Goal: Task Accomplishment & Management: Use online tool/utility

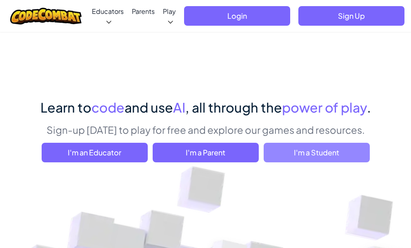
click at [330, 149] on span "I'm a Student" at bounding box center [316, 153] width 106 height 20
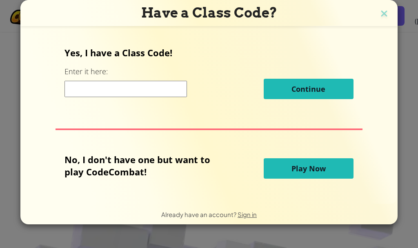
click at [291, 164] on span "Play Now" at bounding box center [308, 169] width 34 height 10
click at [291, 169] on span "Play Now" at bounding box center [308, 169] width 34 height 10
click at [291, 172] on span "Play Now" at bounding box center [308, 169] width 34 height 10
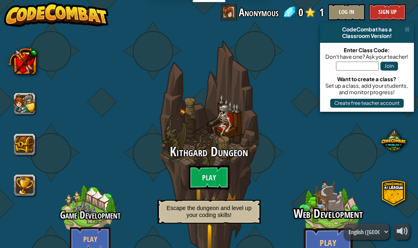
click at [289, 168] on div "Web Development Play Learn HTML, scripting and more!" at bounding box center [327, 222] width 155 height 155
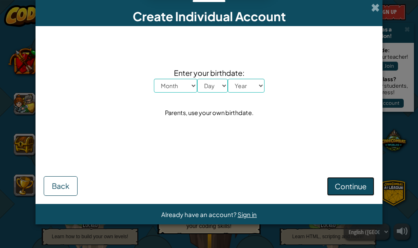
click at [356, 185] on span "Continue" at bounding box center [350, 185] width 32 height 9
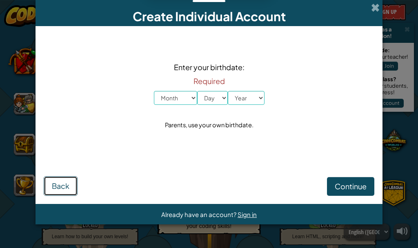
click at [70, 180] on button "Back" at bounding box center [61, 186] width 34 height 20
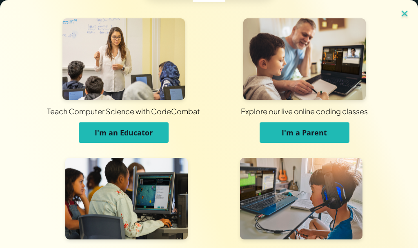
click at [399, 15] on img at bounding box center [404, 14] width 11 height 12
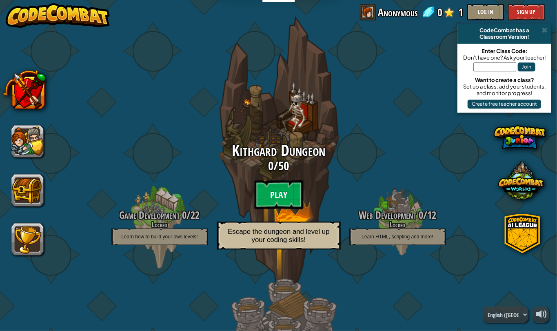
click at [283, 194] on btn "Play" at bounding box center [278, 194] width 49 height 29
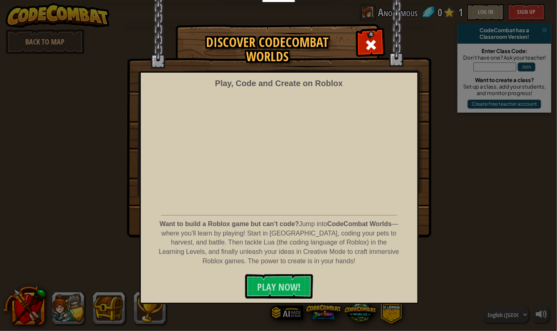
click at [410, 178] on div "Discover CodeCombat Worlds Play, Code and Create on Roblox Want to build a Robl…" at bounding box center [278, 130] width 557 height 212
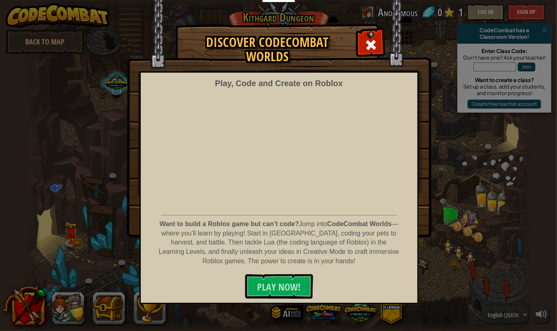
click at [165, 224] on strong "Want to build a Roblox game but can’t code?" at bounding box center [228, 223] width 139 height 7
click at [369, 45] on span at bounding box center [370, 44] width 13 height 13
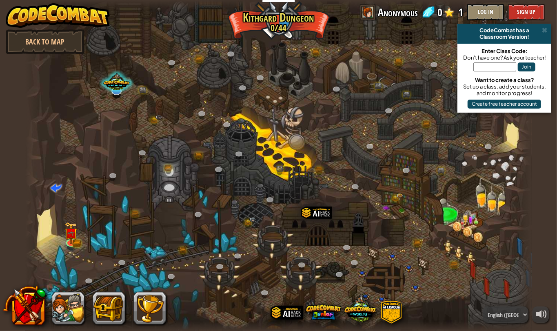
click at [250, 166] on div at bounding box center [278, 165] width 506 height 331
click at [173, 149] on div at bounding box center [278, 165] width 506 height 331
click at [73, 232] on img at bounding box center [71, 228] width 8 height 8
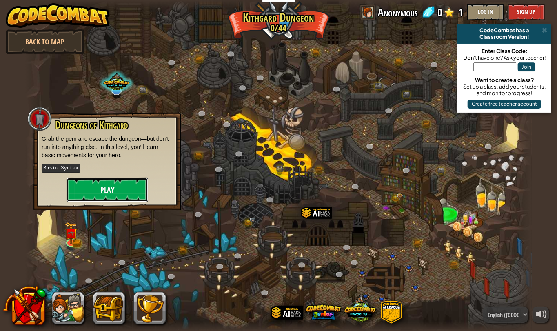
click at [113, 191] on button "Play" at bounding box center [107, 189] width 82 height 24
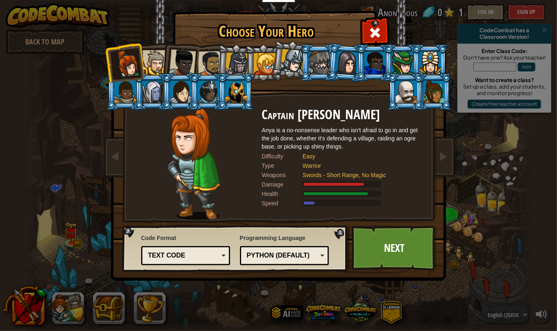
click at [212, 248] on div "Text code" at bounding box center [183, 255] width 71 height 9
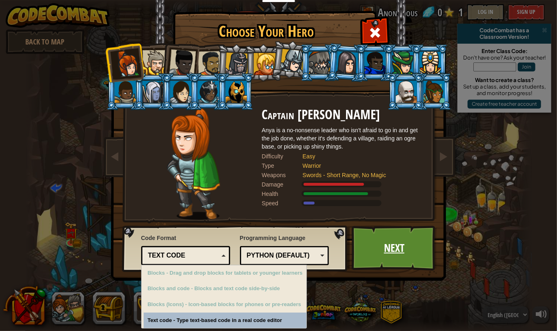
click at [377, 232] on link "Next" at bounding box center [393, 247] width 85 height 45
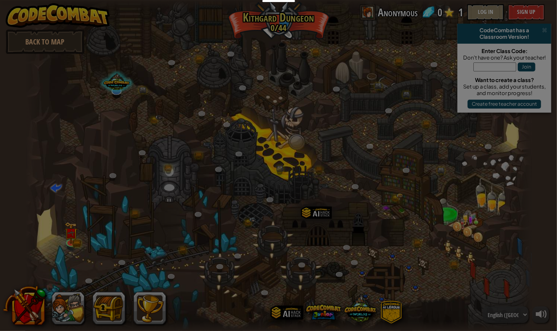
drag, startPoint x: 377, startPoint y: 232, endPoint x: 393, endPoint y: 235, distance: 16.6
click at [0, 0] on div "Inventory 0 Available Equip (double-click to equip) Locked Equip Unequip Subscr…" at bounding box center [0, 0] width 0 height 0
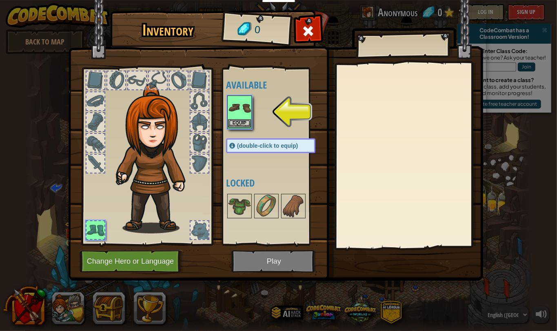
click at [237, 110] on img at bounding box center [239, 107] width 23 height 23
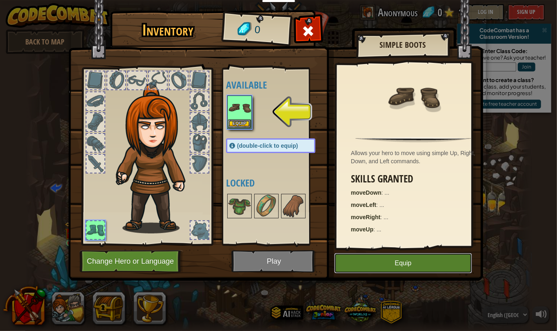
click at [397, 248] on button "Equip" at bounding box center [403, 263] width 138 height 20
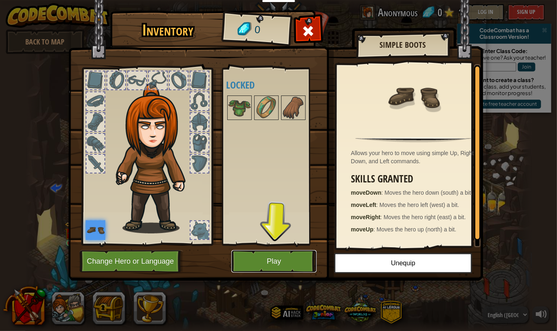
click at [303, 248] on button "Play" at bounding box center [273, 261] width 85 height 22
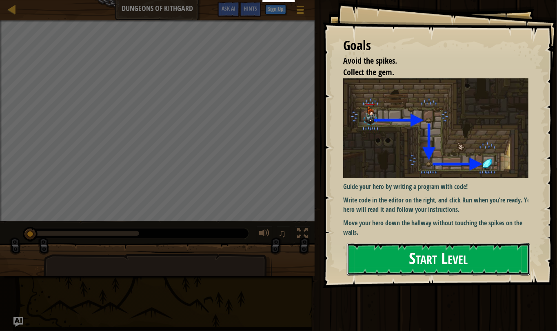
click at [410, 248] on button "Start Level" at bounding box center [438, 259] width 183 height 32
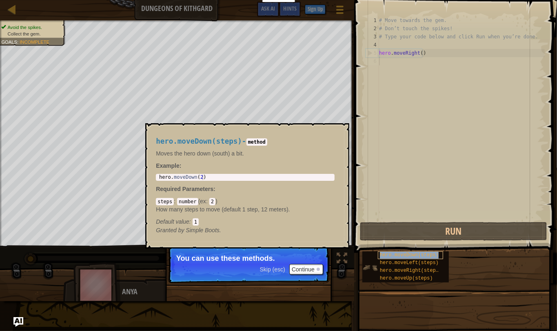
click at [388, 248] on div "hero.moveDown(steps)" at bounding box center [410, 255] width 65 height 8
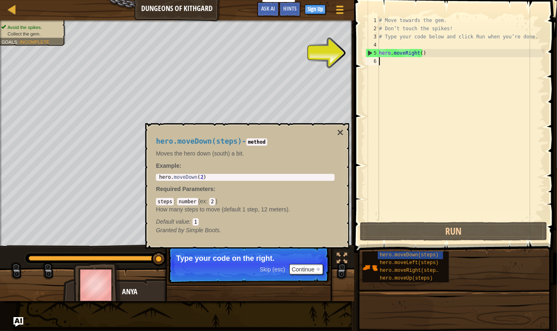
click at [370, 51] on div "5" at bounding box center [372, 53] width 13 height 8
click at [369, 52] on div "5" at bounding box center [372, 53] width 13 height 8
type textarea "hero.moveRight()"
click at [385, 62] on div "# Move towards the gem. # Don’t touch the spikes! # Type your code below and cl…" at bounding box center [460, 126] width 167 height 220
click at [410, 248] on span "hero.moveRight(steps)" at bounding box center [411, 270] width 62 height 6
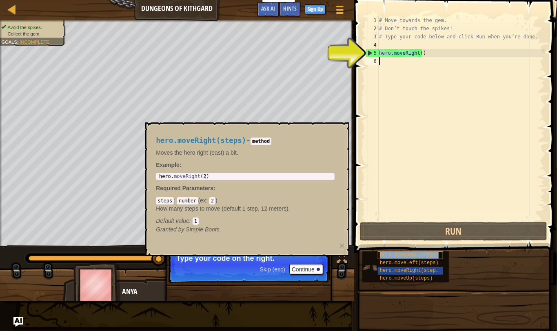
click at [410, 248] on div "hero.moveDown(steps)" at bounding box center [410, 255] width 65 height 8
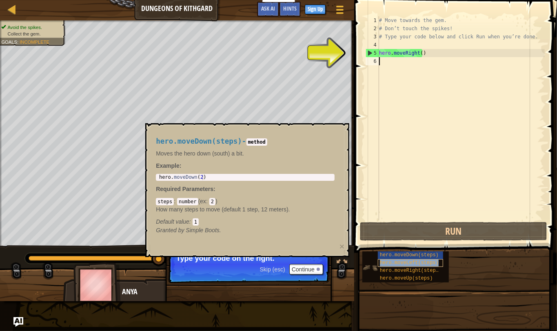
click at [410, 248] on div "hero.moveLeft(steps)" at bounding box center [410, 263] width 65 height 8
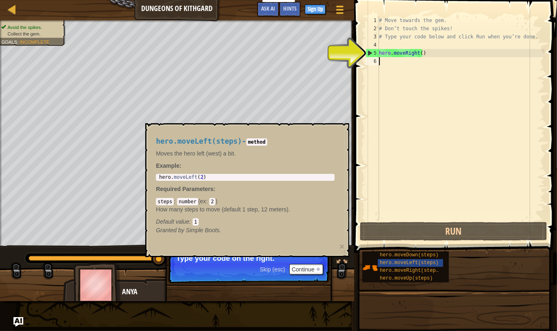
click at [409, 66] on div "# Move towards the gem. # Don’t touch the spikes! # Type your code below and cl…" at bounding box center [460, 126] width 167 height 220
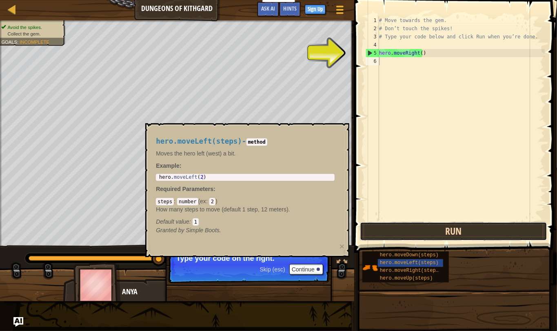
click at [410, 225] on button "Run" at bounding box center [453, 231] width 187 height 19
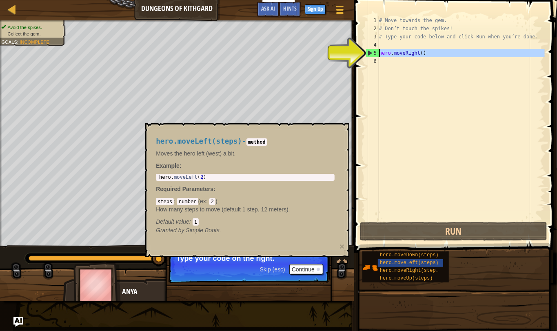
click at [370, 54] on div "5" at bounding box center [372, 53] width 13 height 8
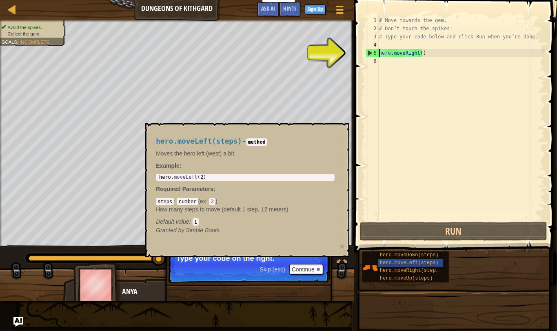
click at [369, 51] on div "5" at bounding box center [372, 53] width 13 height 8
click at [410, 49] on div "# Move towards the gem. # Don’t touch the spikes! # Type your code below and cl…" at bounding box center [460, 126] width 167 height 220
type textarea "hero.moveRight()"
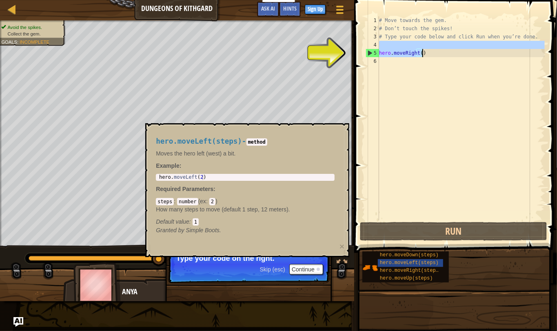
click at [410, 57] on div "# Move towards the gem. # Don’t touch the spikes! # Type your code below and cl…" at bounding box center [460, 126] width 167 height 220
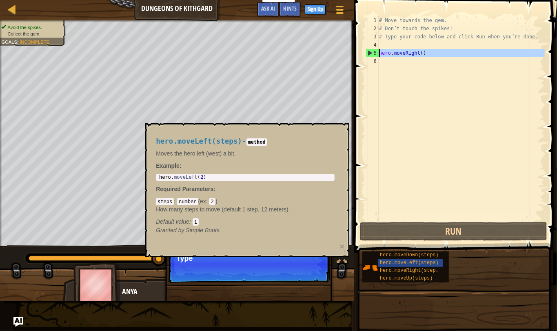
click at [369, 50] on div "5" at bounding box center [372, 53] width 13 height 8
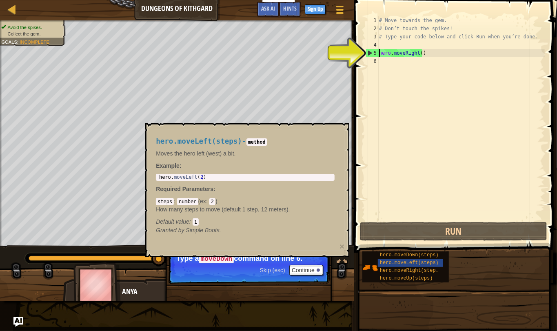
click at [369, 51] on div "5" at bounding box center [372, 53] width 13 height 8
type textarea "hero.moveRight()"
click at [369, 51] on div "5" at bounding box center [372, 53] width 13 height 8
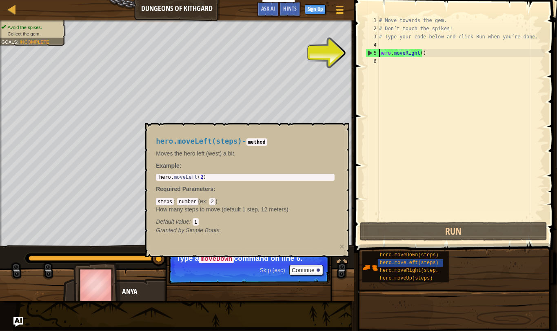
click at [369, 51] on div "5" at bounding box center [372, 53] width 13 height 8
type textarea "hero.moveRight()"
type textarea "hero.moveLeft(2)"
drag, startPoint x: 228, startPoint y: 178, endPoint x: 232, endPoint y: 186, distance: 8.8
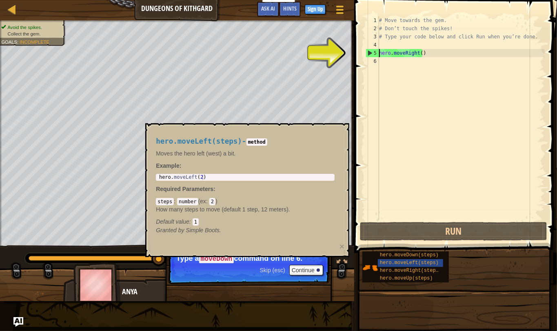
click at [229, 180] on div "hero.moveLeft(steps) - method Moves the hero left (west) a bit. Example : hero.…" at bounding box center [245, 186] width 190 height 112
drag, startPoint x: 293, startPoint y: 266, endPoint x: 296, endPoint y: 270, distance: 4.6
click at [294, 248] on button "Continue" at bounding box center [306, 270] width 34 height 11
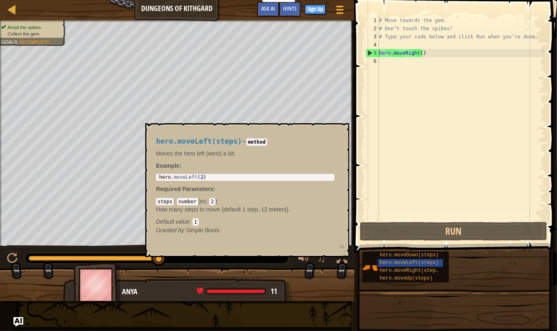
drag, startPoint x: 163, startPoint y: 201, endPoint x: 166, endPoint y: 206, distance: 5.5
click at [165, 203] on code "steps" at bounding box center [165, 201] width 18 height 7
click at [211, 200] on code "2" at bounding box center [212, 201] width 6 height 7
click at [300, 188] on p "Required Parameters :" at bounding box center [245, 189] width 179 height 8
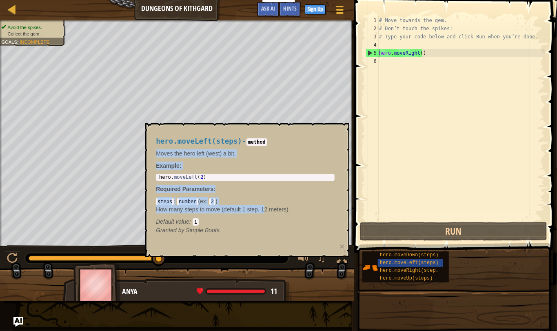
drag, startPoint x: 286, startPoint y: 128, endPoint x: 263, endPoint y: 210, distance: 84.8
click at [263, 210] on div "hero.moveLeft(steps) - method Moves the hero left (west) a bit. Example : hero.…" at bounding box center [247, 190] width 204 height 134
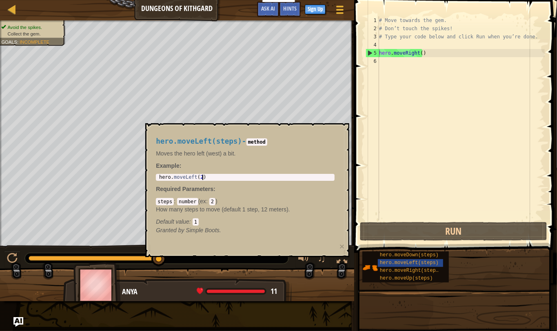
drag, startPoint x: 257, startPoint y: 177, endPoint x: 264, endPoint y: 143, distance: 35.0
click at [263, 144] on div "hero.moveLeft(steps) - method Moves the hero left (west) a bit. Example : hero.…" at bounding box center [245, 186] width 190 height 112
drag, startPoint x: 284, startPoint y: 155, endPoint x: 286, endPoint y: 160, distance: 5.2
click at [285, 157] on div "hero.moveLeft(steps) - method Moves the hero left (west) a bit. Example : hero.…" at bounding box center [245, 186] width 190 height 112
click at [286, 181] on div "hero.moveLeft(steps) - method Moves the hero left (west) a bit. Example : hero.…" at bounding box center [245, 186] width 190 height 112
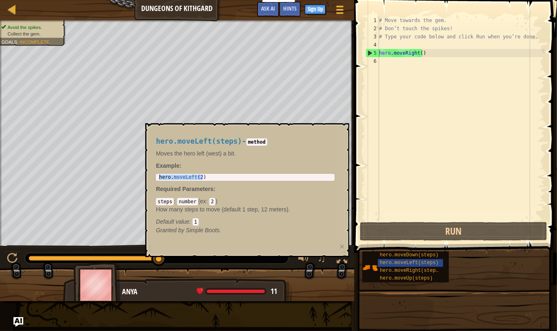
click at [410, 57] on div "# Move towards the gem. # Don’t touch the spikes! # Type your code below and cl…" at bounding box center [460, 126] width 167 height 220
click at [410, 55] on div "# Move towards the gem. # Don’t touch the spikes! # Type your code below and cl…" at bounding box center [460, 126] width 167 height 220
type textarea "hero.moveRight()"
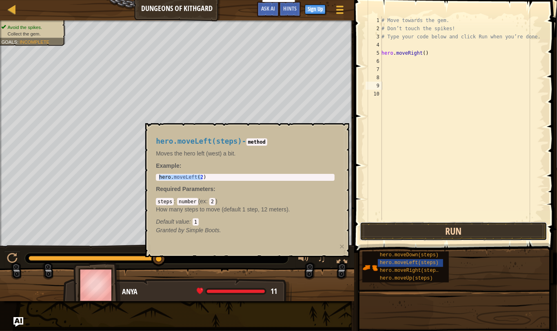
click at [410, 232] on button "Run" at bounding box center [453, 231] width 187 height 19
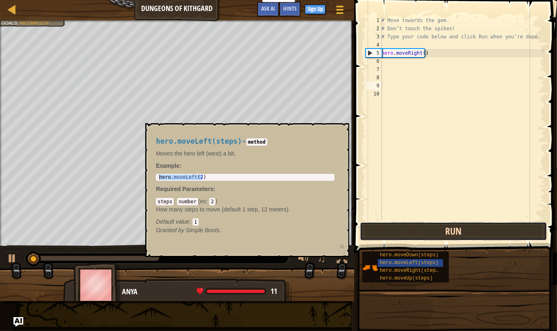
click at [410, 230] on button "Run" at bounding box center [453, 231] width 187 height 19
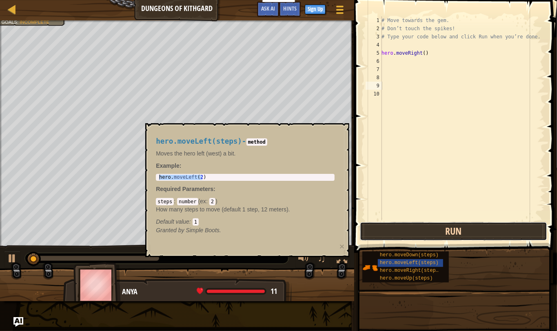
click at [410, 230] on button "Run" at bounding box center [453, 231] width 187 height 19
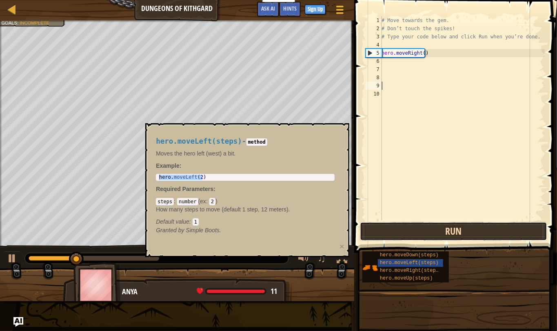
click at [410, 230] on button "Run" at bounding box center [453, 231] width 187 height 19
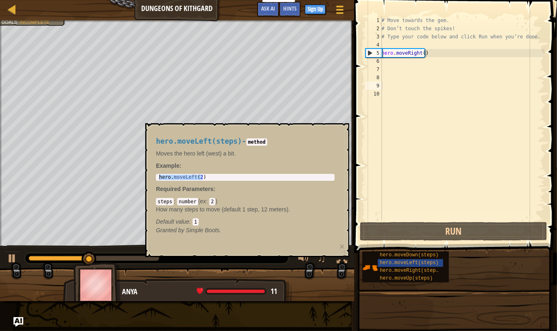
drag, startPoint x: 314, startPoint y: 137, endPoint x: 303, endPoint y: 139, distance: 11.5
click at [303, 139] on div "hero.moveLeft(steps) - method Moves the hero left (west) a bit. Example : hero.…" at bounding box center [247, 190] width 204 height 134
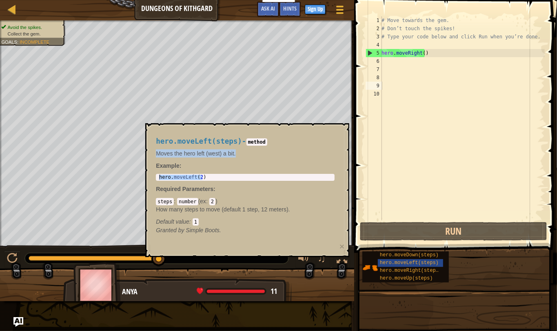
drag, startPoint x: 307, startPoint y: 141, endPoint x: 198, endPoint y: 149, distance: 108.7
click at [229, 150] on div "hero.moveLeft(steps) - method Moves the hero left (west) a bit. Example : hero.…" at bounding box center [245, 186] width 190 height 112
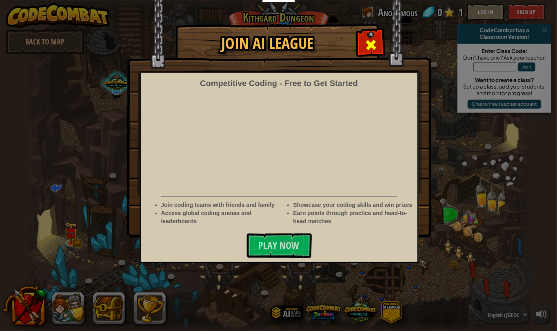
click at [378, 40] on div at bounding box center [371, 44] width 26 height 26
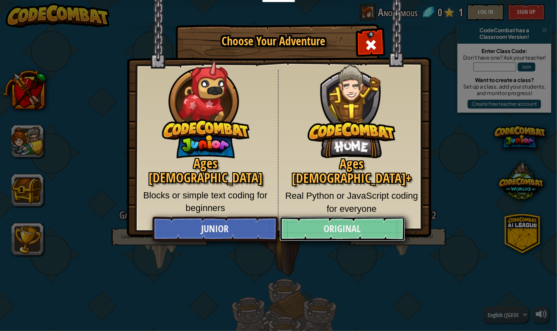
click at [347, 231] on link "Original" at bounding box center [342, 229] width 126 height 24
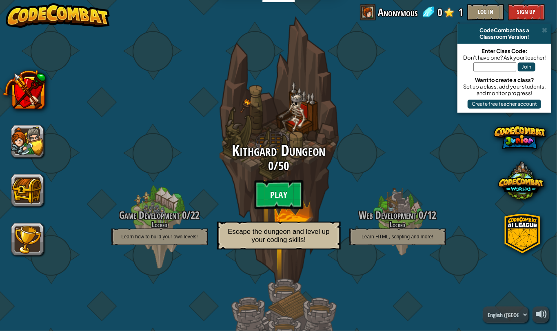
click at [263, 182] on btn "Play" at bounding box center [278, 194] width 49 height 29
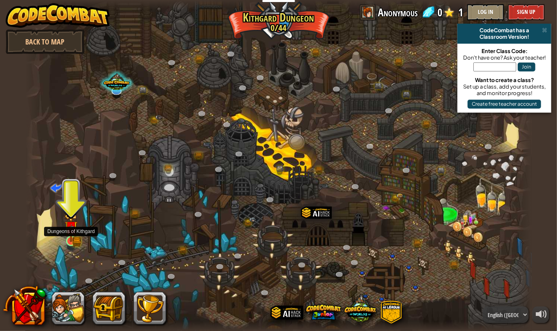
click at [77, 237] on img at bounding box center [70, 227] width 13 height 29
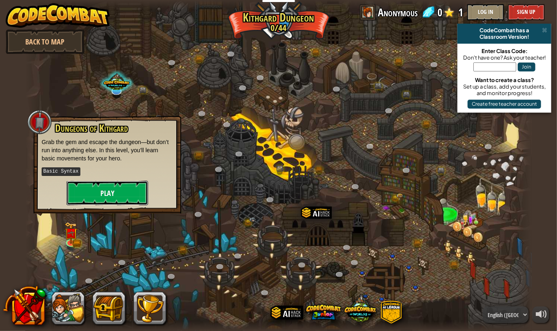
click at [102, 192] on button "Play" at bounding box center [107, 193] width 82 height 24
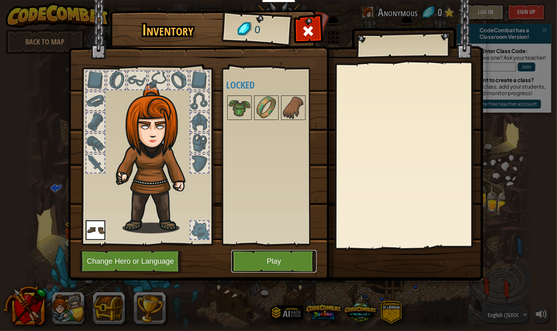
click at [276, 248] on button "Play" at bounding box center [273, 261] width 85 height 22
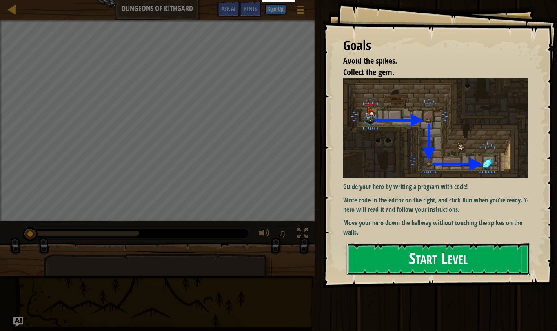
click at [373, 248] on button "Start Level" at bounding box center [438, 259] width 183 height 32
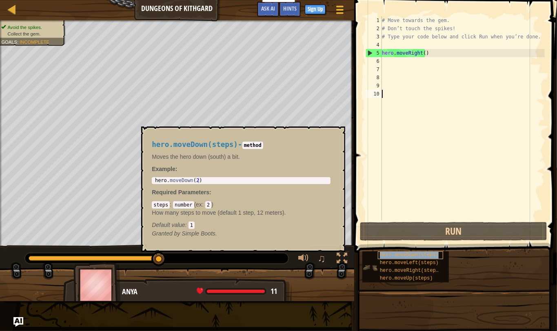
click at [410, 248] on span "hero.moveDown(steps)" at bounding box center [409, 255] width 59 height 6
click at [395, 62] on div "# Move towards the gem. # Don’t touch the spikes! # Type your code below and cl…" at bounding box center [462, 126] width 164 height 220
click at [336, 135] on button "×" at bounding box center [336, 135] width 7 height 11
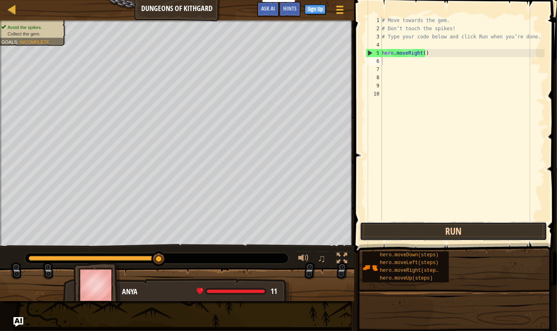
drag, startPoint x: 402, startPoint y: 230, endPoint x: 402, endPoint y: 225, distance: 5.3
click at [402, 228] on button "Run" at bounding box center [453, 231] width 187 height 19
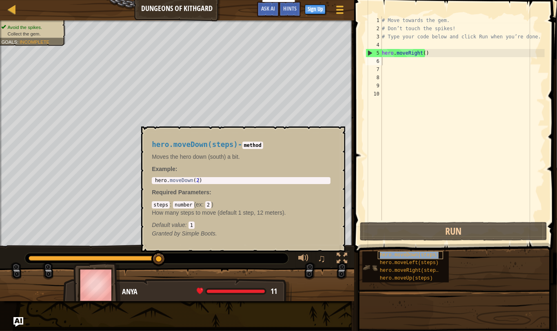
click at [410, 248] on span "hero.moveDown(steps)" at bounding box center [409, 255] width 59 height 6
click at [394, 71] on div "# Move towards the gem. # Don’t touch the spikes! # Type your code below and cl…" at bounding box center [462, 126] width 164 height 220
click at [396, 64] on div "# Move towards the gem. # Don’t touch the spikes! # Type your code below and cl…" at bounding box center [462, 126] width 164 height 220
click at [410, 248] on span "hero.moveDown(steps)" at bounding box center [409, 255] width 59 height 6
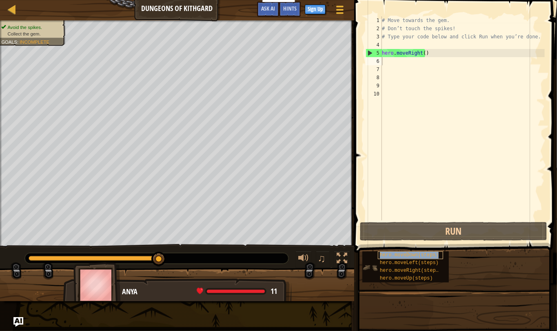
click at [410, 248] on div "hero.moveDown(steps)" at bounding box center [410, 255] width 65 height 8
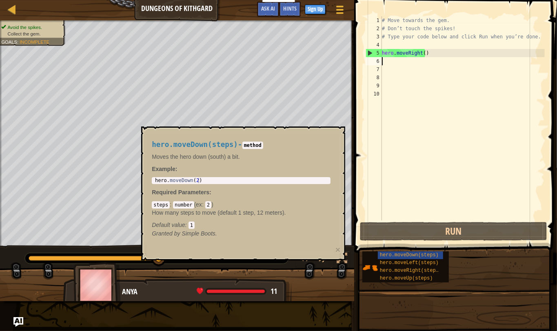
click at [400, 63] on div "# Move towards the gem. # Don’t touch the spikes! # Type your code below and cl…" at bounding box center [462, 126] width 164 height 220
click at [253, 146] on code "method" at bounding box center [252, 144] width 21 height 7
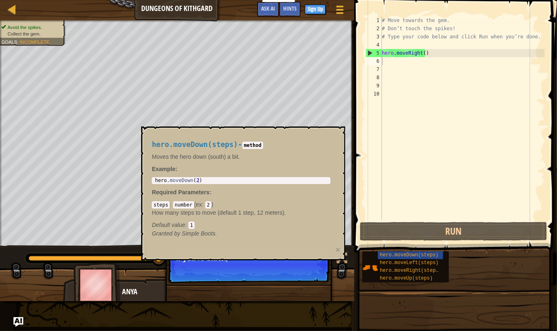
click at [262, 152] on p "Moves the hero down (south) a bit." at bounding box center [241, 156] width 179 height 8
click at [254, 144] on code "method" at bounding box center [252, 144] width 21 height 7
click at [191, 221] on div "Default value : 1" at bounding box center [241, 225] width 179 height 8
click at [162, 204] on code "steps" at bounding box center [161, 204] width 18 height 7
click at [183, 203] on code "number" at bounding box center [183, 204] width 21 height 7
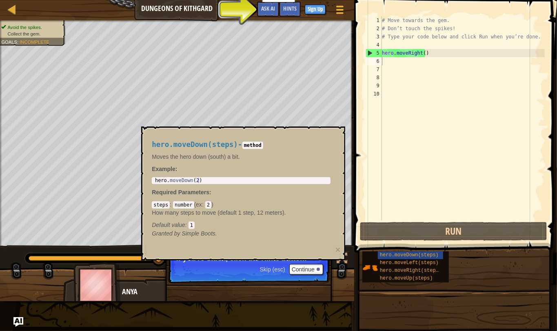
click at [206, 203] on code "2" at bounding box center [208, 204] width 6 height 7
click at [208, 203] on code "2" at bounding box center [208, 204] width 6 height 7
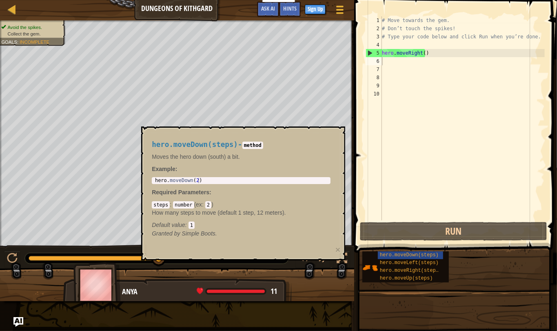
click at [302, 158] on p "Moves the hero down (south) a bit." at bounding box center [241, 156] width 179 height 8
drag, startPoint x: 242, startPoint y: 284, endPoint x: 240, endPoint y: 228, distance: 55.5
click at [241, 248] on div "Anya 11 x: 18 y: 18 No target" at bounding box center [177, 312] width 228 height 68
drag, startPoint x: 243, startPoint y: 184, endPoint x: 249, endPoint y: 186, distance: 5.5
click at [247, 185] on div "hero.moveDown(steps) - method Moves the hero down (south) a bit. Example : 1 he…" at bounding box center [241, 189] width 190 height 112
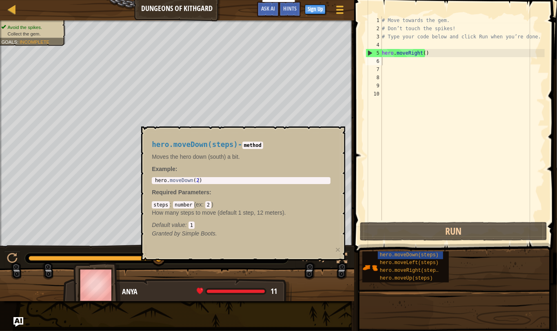
click at [250, 186] on div "hero.moveDown(steps) - method Moves the hero down (south) a bit. Example : 1 he…" at bounding box center [241, 189] width 190 height 112
type textarea "hero.moveDown(2)"
drag, startPoint x: 271, startPoint y: 178, endPoint x: 275, endPoint y: 179, distance: 4.3
click at [273, 180] on div "hero . moveDown ( 2 )" at bounding box center [241, 186] width 176 height 16
drag, startPoint x: 275, startPoint y: 179, endPoint x: 288, endPoint y: 183, distance: 13.4
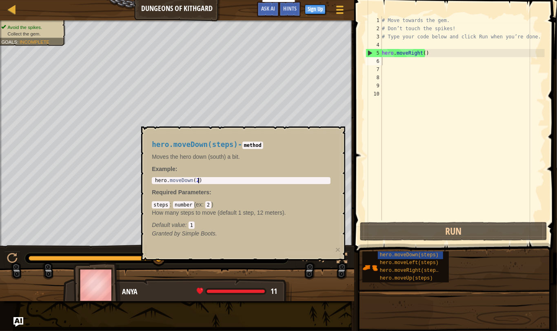
click at [279, 181] on div "hero . moveDown ( 2 )" at bounding box center [241, 186] width 176 height 16
click at [289, 179] on div "hero . moveDown ( 2 )" at bounding box center [241, 186] width 176 height 16
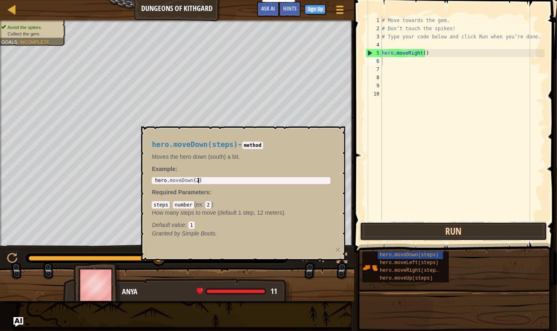
drag, startPoint x: 432, startPoint y: 230, endPoint x: 435, endPoint y: 223, distance: 8.1
click at [410, 227] on button "Run" at bounding box center [453, 231] width 187 height 19
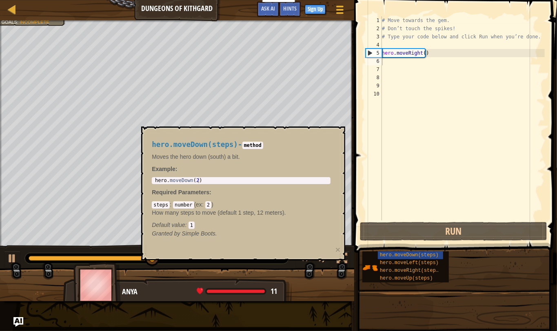
drag, startPoint x: 227, startPoint y: 172, endPoint x: 233, endPoint y: 167, distance: 8.1
click at [233, 167] on p "Example :" at bounding box center [241, 169] width 179 height 8
click at [236, 157] on p "Moves the hero down (south) a bit." at bounding box center [241, 156] width 179 height 8
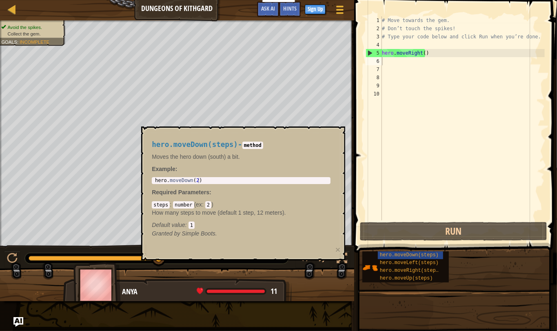
drag, startPoint x: 239, startPoint y: 142, endPoint x: 250, endPoint y: 150, distance: 13.8
click at [249, 150] on div "hero.moveDown(steps) - method Moves the hero down (south) a bit. Example : hero…" at bounding box center [241, 189] width 190 height 112
click at [252, 147] on code "method" at bounding box center [252, 144] width 21 height 7
drag, startPoint x: 254, startPoint y: 162, endPoint x: 253, endPoint y: 152, distance: 10.6
click at [254, 161] on div "hero.moveDown(steps) - method Moves the hero down (south) a bit. Example : hero…" at bounding box center [241, 189] width 190 height 112
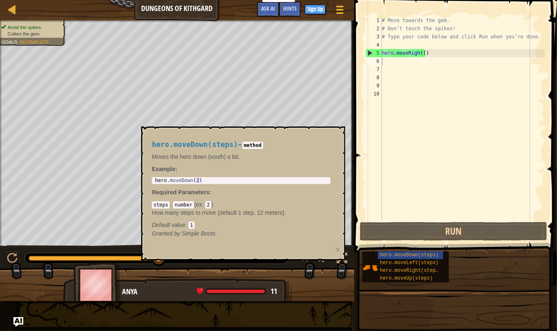
drag, startPoint x: 252, startPoint y: 144, endPoint x: 253, endPoint y: 149, distance: 5.2
click at [252, 147] on code "method" at bounding box center [252, 144] width 21 height 7
drag, startPoint x: 256, startPoint y: 158, endPoint x: 206, endPoint y: 154, distance: 50.4
click at [255, 158] on p "Moves the hero down (south) a bit." at bounding box center [241, 156] width 179 height 8
click at [183, 141] on span "hero.moveDown(steps)" at bounding box center [195, 144] width 86 height 8
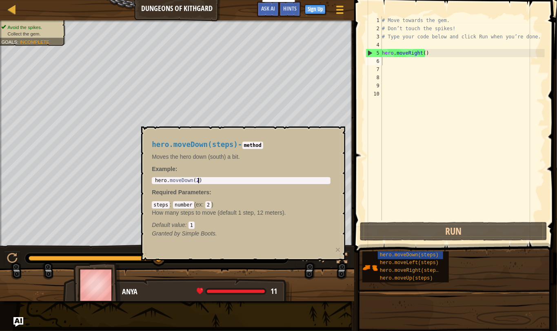
click at [236, 178] on div "hero . moveDown ( 2 )" at bounding box center [241, 186] width 176 height 16
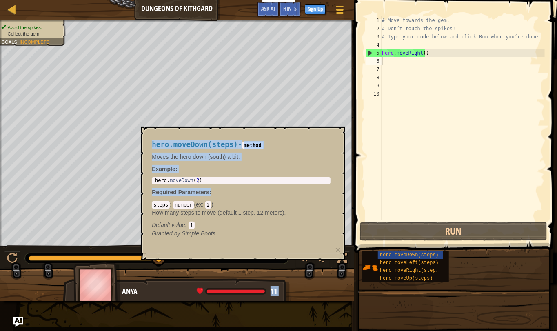
drag, startPoint x: 235, startPoint y: 185, endPoint x: 201, endPoint y: 181, distance: 33.6
click at [147, 177] on div "hero.moveDown(steps) - method Moves the hero down (south) a bit. Example : hero…" at bounding box center [241, 189] width 190 height 112
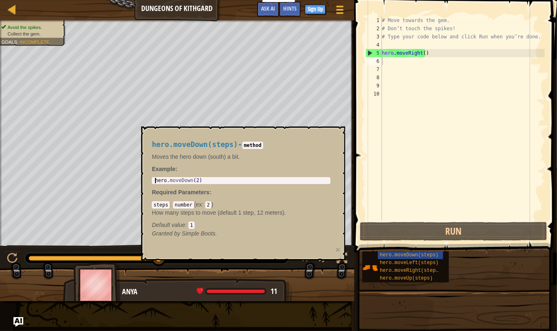
drag, startPoint x: 239, startPoint y: 177, endPoint x: 231, endPoint y: 181, distance: 9.3
click at [232, 181] on div "hero . moveDown ( 2 )" at bounding box center [241, 186] width 176 height 16
click at [410, 64] on div "# Move towards the gem. # Don’t touch the spikes! # Type your code below and cl…" at bounding box center [462, 126] width 164 height 220
paste textarea "hero.moveDown(2)"
type textarea "hero.moveDown(2)"
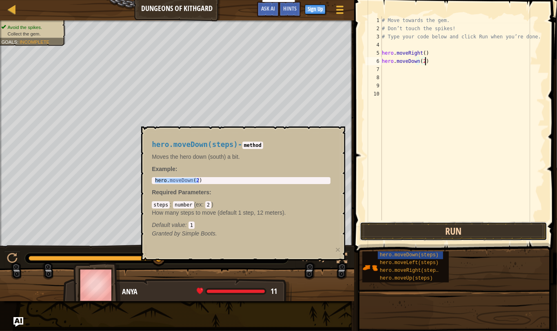
click at [380, 227] on button "Run" at bounding box center [453, 231] width 187 height 19
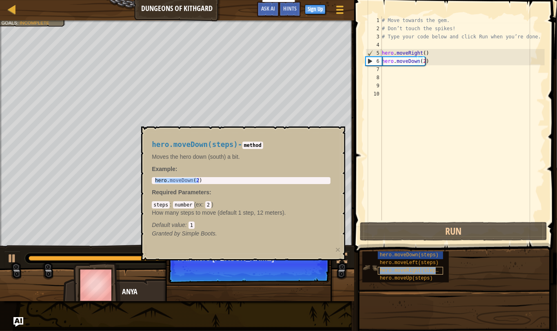
click at [400, 248] on span "hero.moveRight(steps)" at bounding box center [411, 270] width 62 height 6
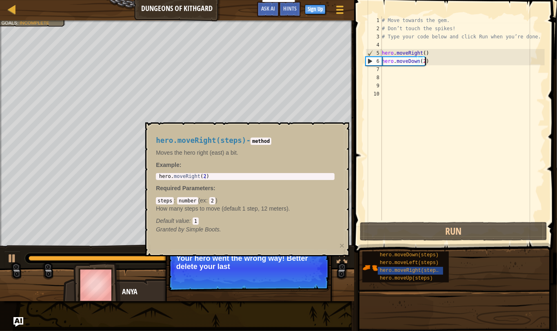
type textarea "hero.moveRight(2)"
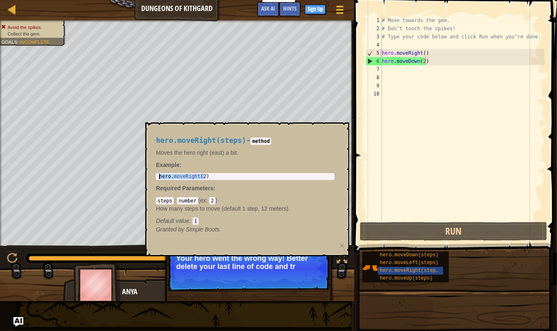
click at [143, 0] on body "Educators Create Free Account School & District Solutions Teacher Toolkit Previ…" at bounding box center [278, 0] width 557 height 0
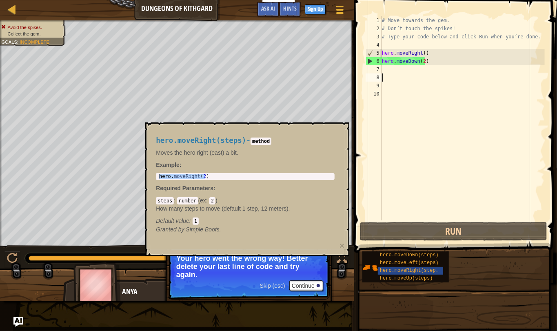
click at [407, 75] on div "# Move towards the gem. # Don’t touch the spikes! # Type your code below and cl…" at bounding box center [462, 126] width 164 height 220
click at [407, 69] on div "# Move towards the gem. # Don’t touch the spikes! # Type your code below and cl…" at bounding box center [462, 126] width 164 height 220
paste textarea "hero.moveRight(2)"
type textarea "hero.moveRight(2)"
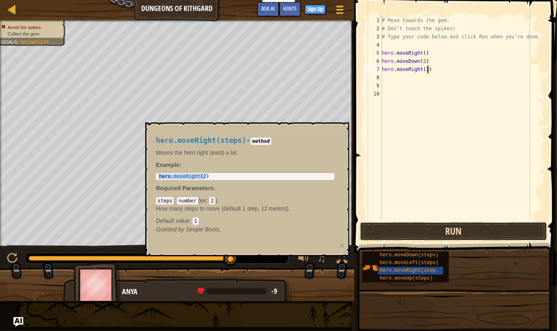
click at [410, 224] on button "Run" at bounding box center [453, 231] width 187 height 19
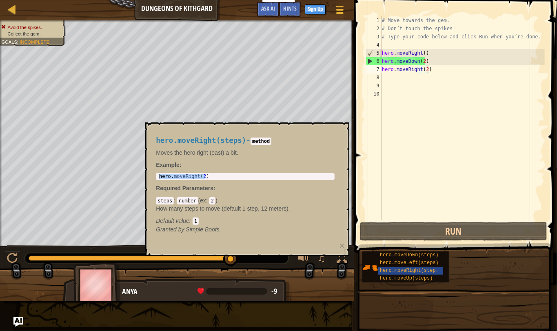
click at [294, 136] on div "hero.moveRight(steps) - method Moves the hero right (east) a bit. Example : her…" at bounding box center [245, 185] width 190 height 112
drag, startPoint x: 258, startPoint y: 144, endPoint x: 263, endPoint y: 141, distance: 6.1
click at [261, 144] on div "hero.moveRight(steps) - method Moves the hero right (east) a bit. Example : her…" at bounding box center [245, 185] width 190 height 112
click at [264, 137] on code "method" at bounding box center [260, 140] width 21 height 7
click at [266, 137] on h4 "hero.moveRight(steps) - method" at bounding box center [245, 141] width 179 height 8
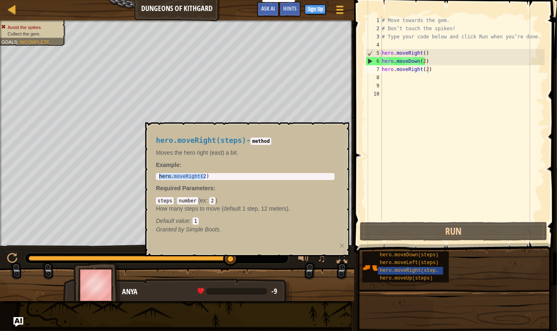
drag, startPoint x: 296, startPoint y: 146, endPoint x: 297, endPoint y: 142, distance: 4.4
click at [296, 146] on div "hero.moveRight(steps) - method Moves the hero right (east) a bit. Example : her…" at bounding box center [245, 185] width 190 height 112
drag, startPoint x: 299, startPoint y: 134, endPoint x: 330, endPoint y: 135, distance: 31.0
click at [330, 135] on div "hero.moveRight(steps) - method Moves the hero right (east) a bit. Example : her…" at bounding box center [245, 185] width 190 height 112
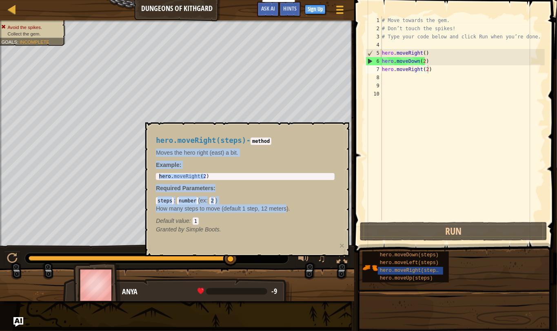
drag, startPoint x: 322, startPoint y: 135, endPoint x: 292, endPoint y: 178, distance: 52.1
click at [292, 178] on div "hero.moveRight(steps) - method Moves the hero right (east) a bit. Example : her…" at bounding box center [245, 185] width 190 height 112
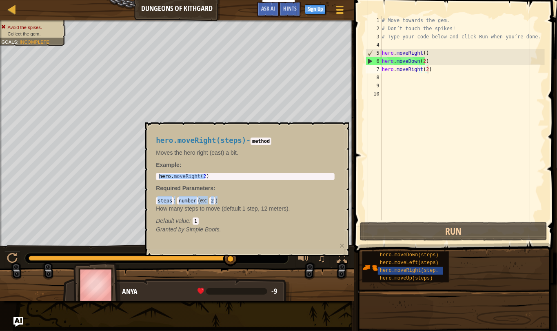
drag, startPoint x: 269, startPoint y: 193, endPoint x: 283, endPoint y: 173, distance: 24.0
click at [273, 183] on div "hero.moveRight(steps) - method Moves the hero right (east) a bit. Example : her…" at bounding box center [245, 185] width 190 height 112
drag, startPoint x: 273, startPoint y: 186, endPoint x: 294, endPoint y: 133, distance: 57.7
click at [279, 150] on div "hero.moveRight(steps) - method Moves the hero right (east) a bit. Example : her…" at bounding box center [245, 185] width 190 height 112
click at [291, 147] on div "hero.moveRight(steps) - method Moves the hero right (east) a bit. Example : her…" at bounding box center [245, 185] width 190 height 112
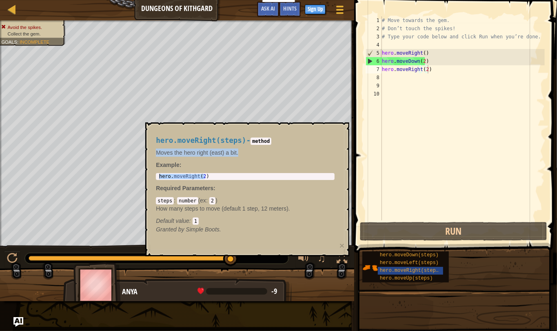
click at [290, 144] on div "hero.moveRight(steps) - method Moves the hero right (east) a bit. Example : her…" at bounding box center [245, 185] width 190 height 112
click at [294, 143] on h4 "hero.moveRight(steps) - method" at bounding box center [245, 141] width 179 height 8
